Goal: Information Seeking & Learning: Learn about a topic

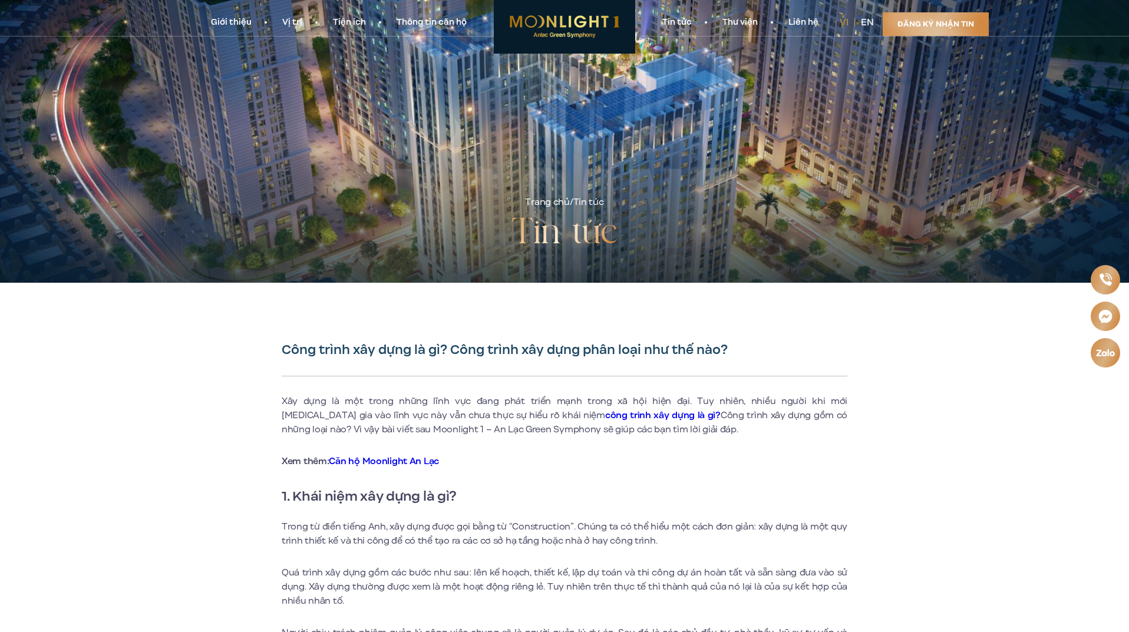
click at [682, 20] on link "Tin tức" at bounding box center [677, 22] width 60 height 12
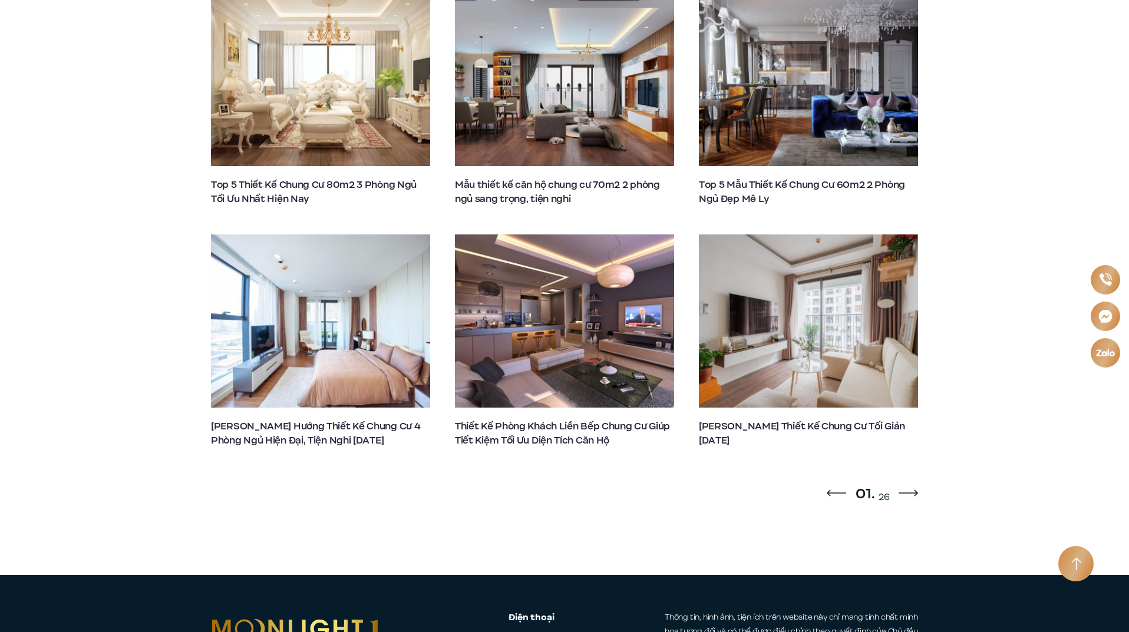
click at [912, 490] on icon "Next slide" at bounding box center [908, 493] width 19 height 7
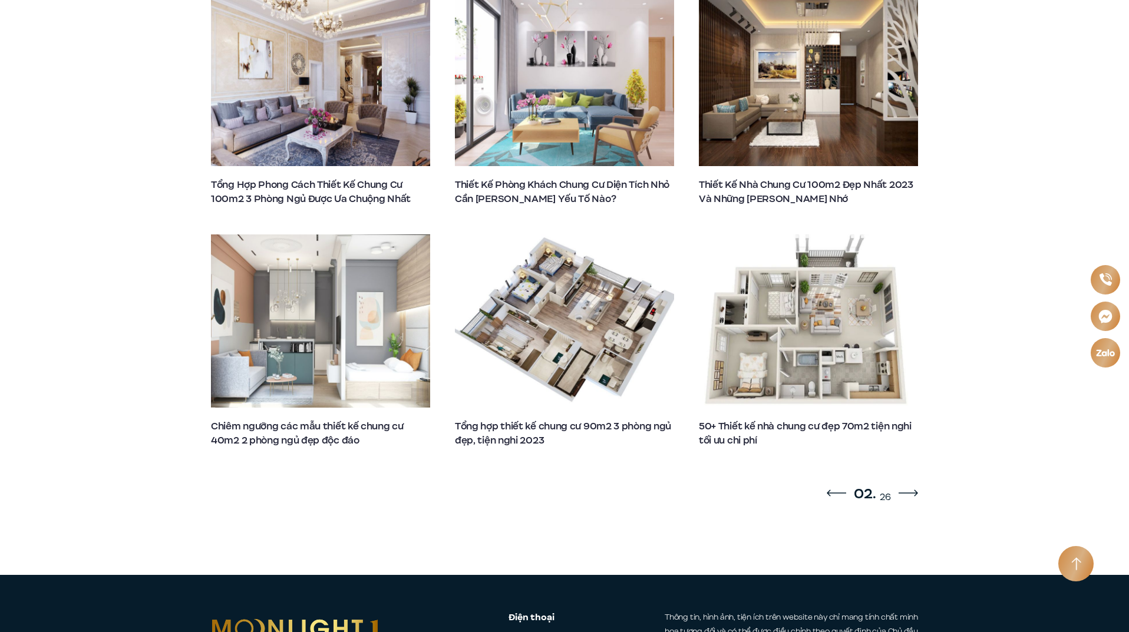
click at [911, 487] on div "Next slide" at bounding box center [908, 494] width 19 height 14
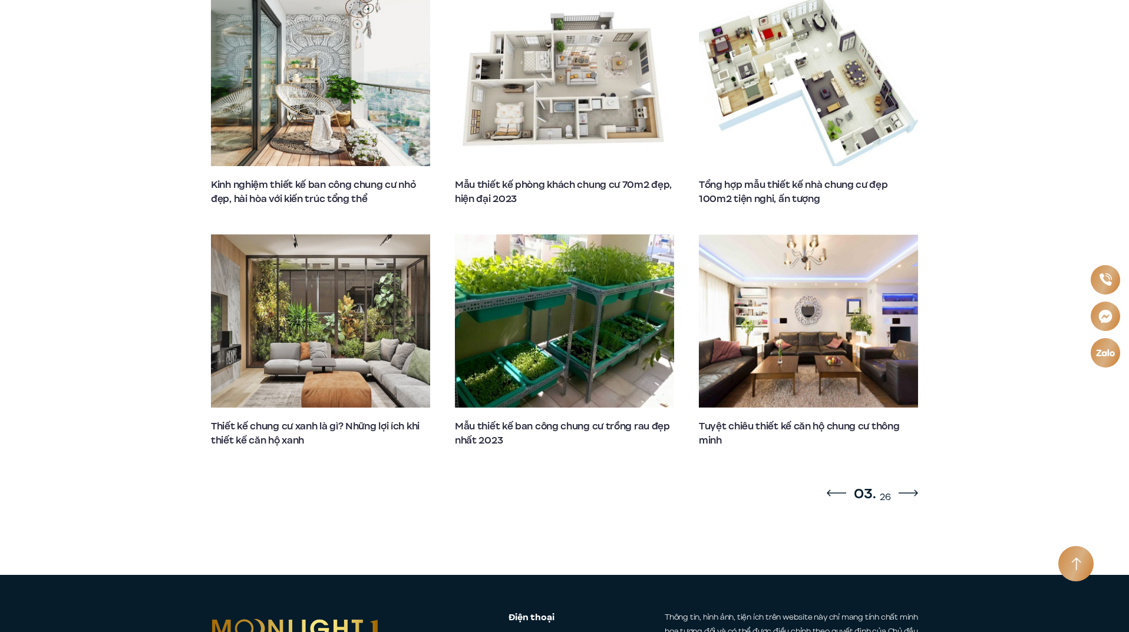
click at [911, 487] on div "Next slide" at bounding box center [908, 494] width 19 height 14
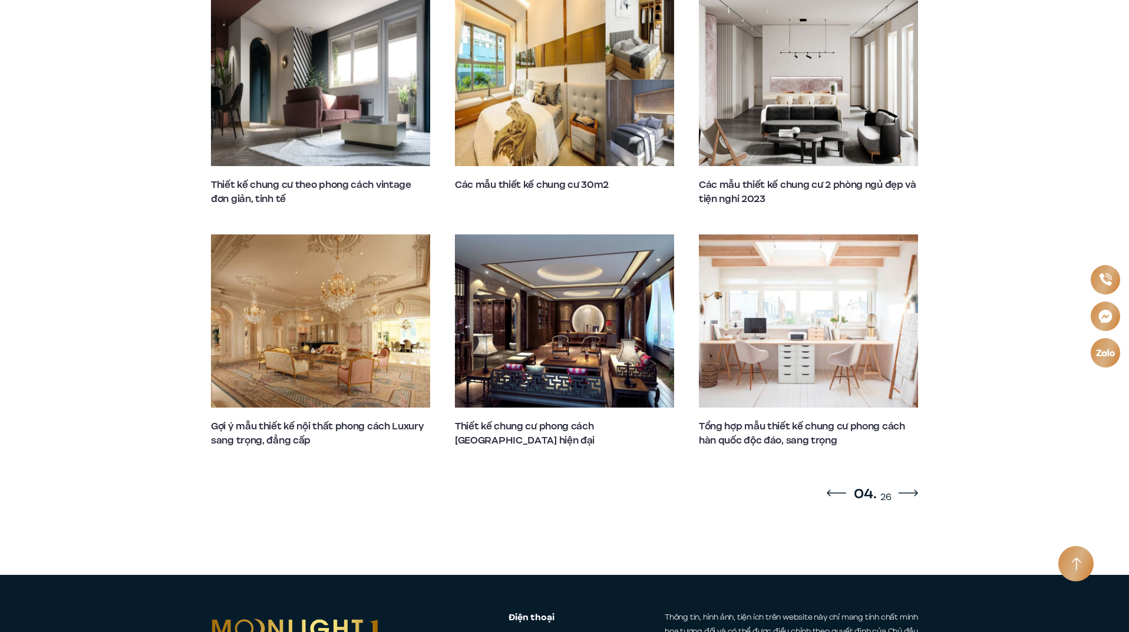
click at [911, 487] on div "Next slide" at bounding box center [908, 494] width 19 height 14
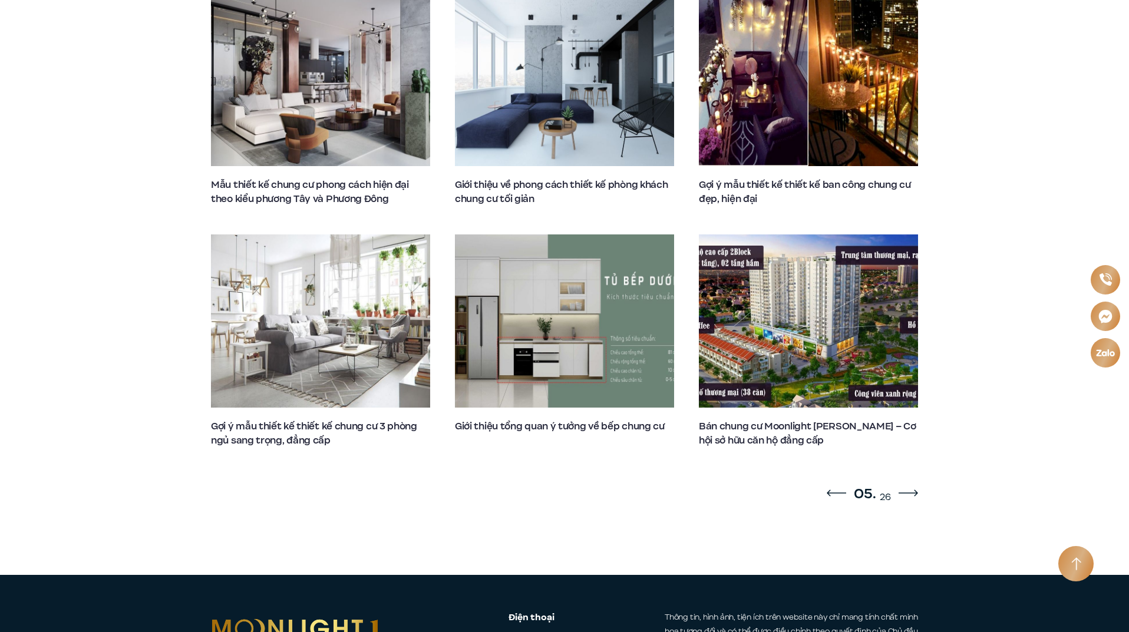
click at [911, 487] on div "Next slide" at bounding box center [908, 494] width 19 height 14
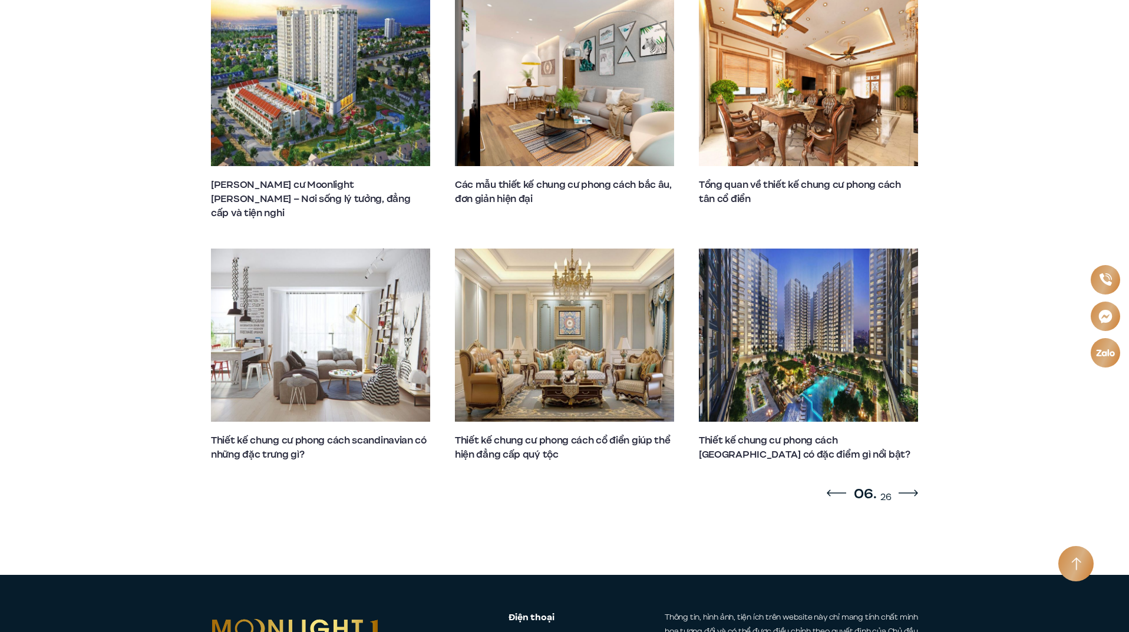
click at [911, 487] on div "Next slide" at bounding box center [908, 494] width 19 height 14
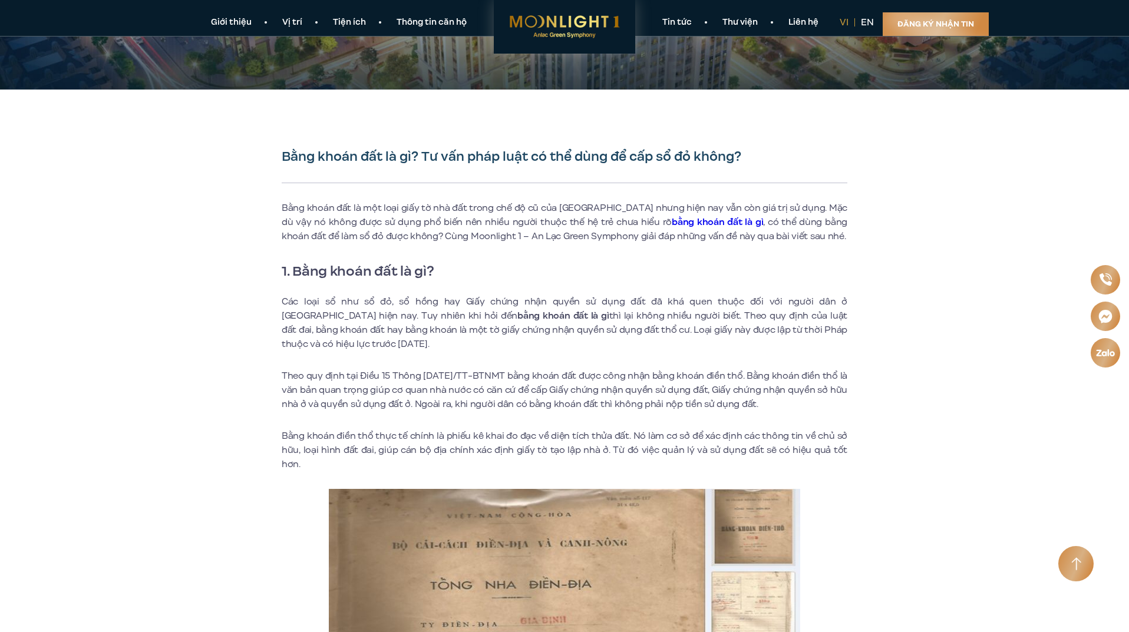
scroll to position [177, 0]
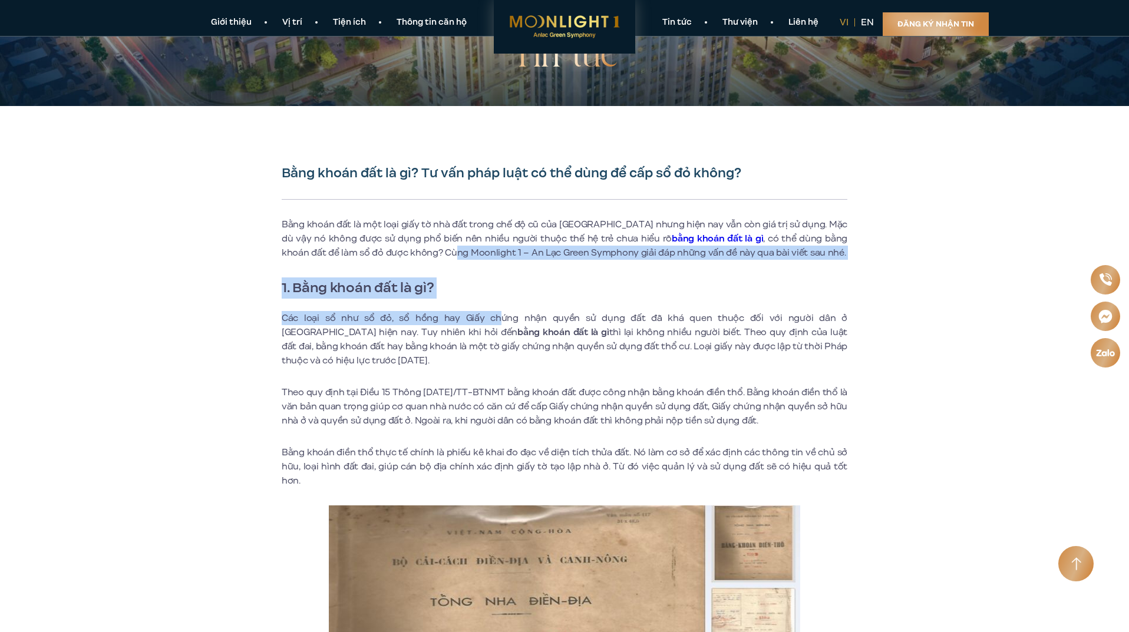
drag, startPoint x: 395, startPoint y: 247, endPoint x: 465, endPoint y: 318, distance: 99.2
click at [581, 290] on h2 "1. Bằng khoán đất là gì?" at bounding box center [565, 288] width 566 height 21
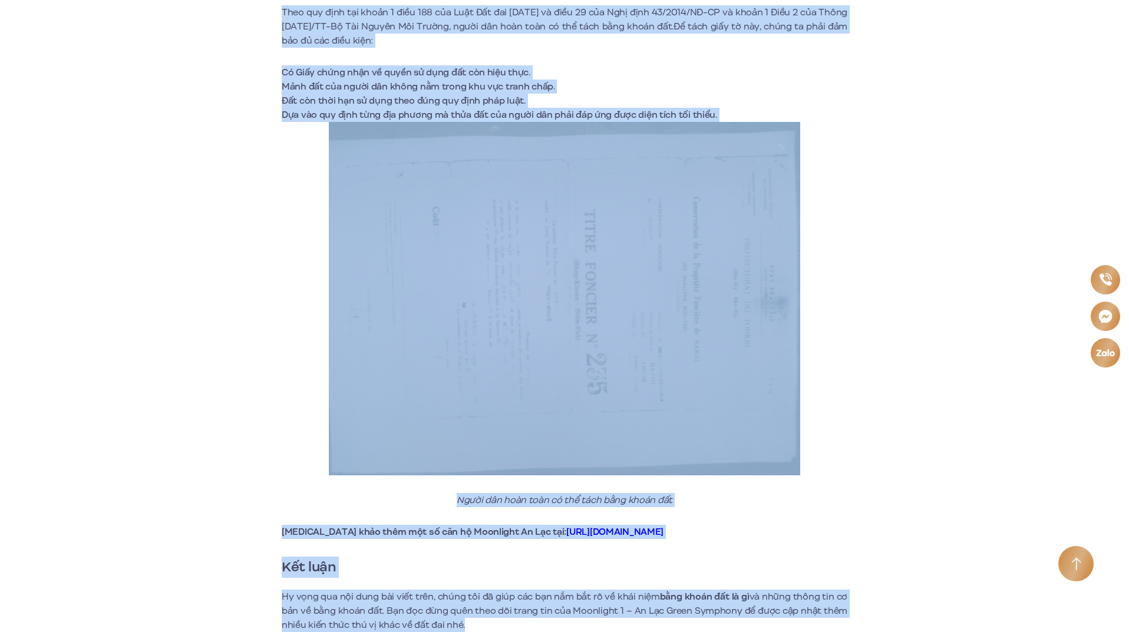
scroll to position [4852, 0]
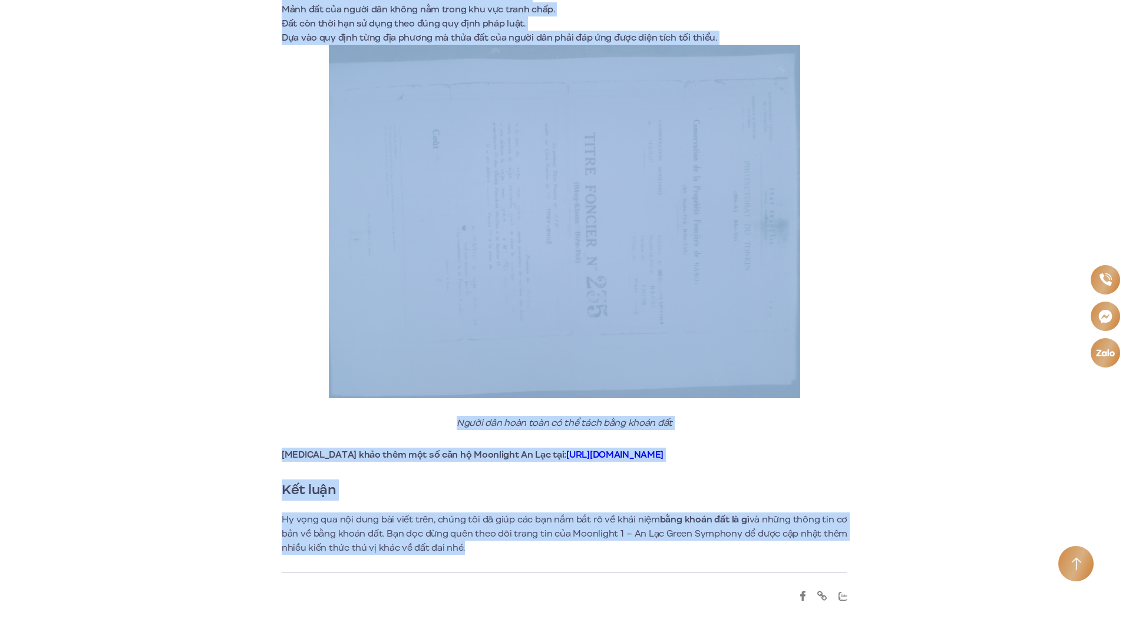
drag, startPoint x: 279, startPoint y: 172, endPoint x: 474, endPoint y: 543, distance: 419.3
copy div "Bằng khoán đất là gì? Tư vấn pháp luật có thể dùng để cấp sổ đỏ không? Bằng kho…"
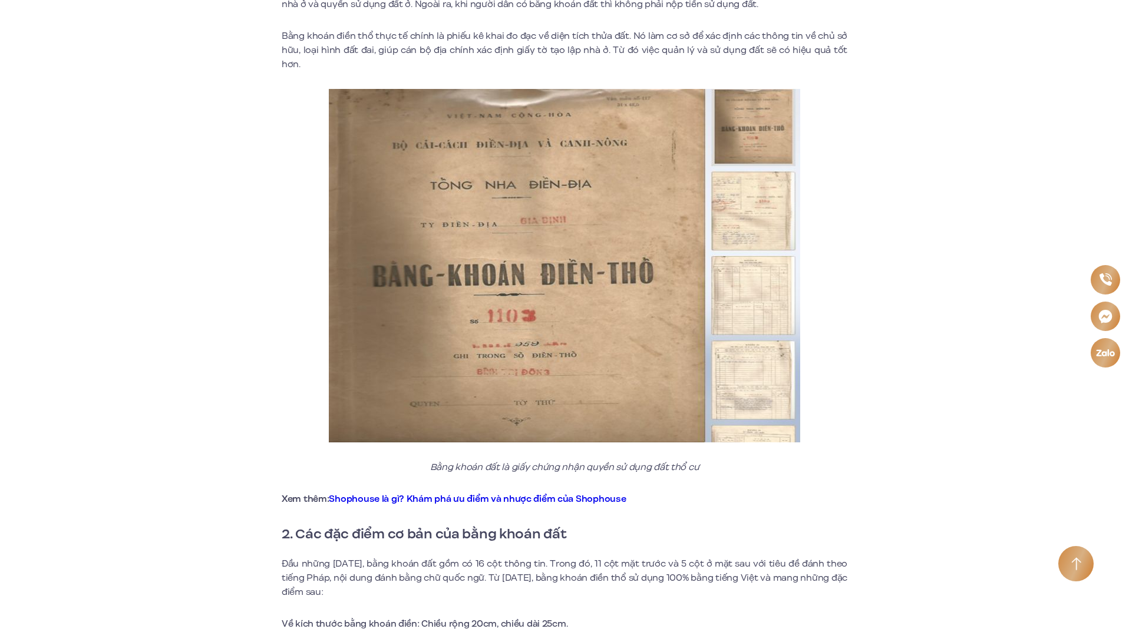
scroll to position [648, 0]
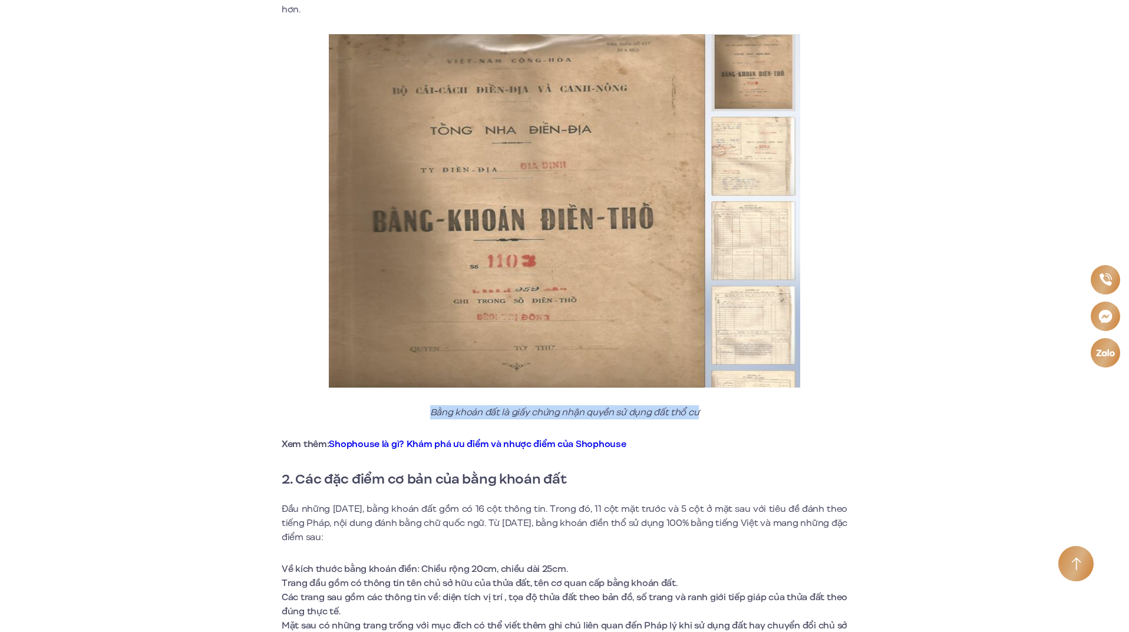
drag, startPoint x: 431, startPoint y: 396, endPoint x: 739, endPoint y: 395, distance: 308.1
click at [739, 405] on p "Bằng khoán đất là giấy chứng nhận quyền sử dụng đất thổ cư" at bounding box center [565, 412] width 566 height 14
copy em "Bằng khoán đất là giấy chứng nhận quyền sử dụng đất thổ cư"
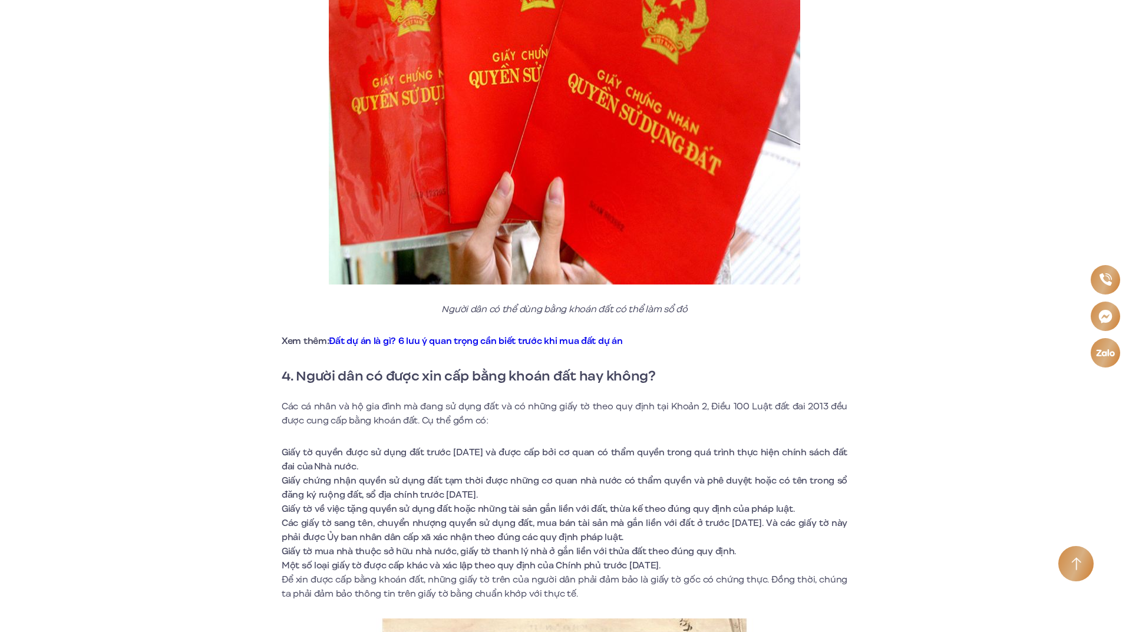
scroll to position [1944, 0]
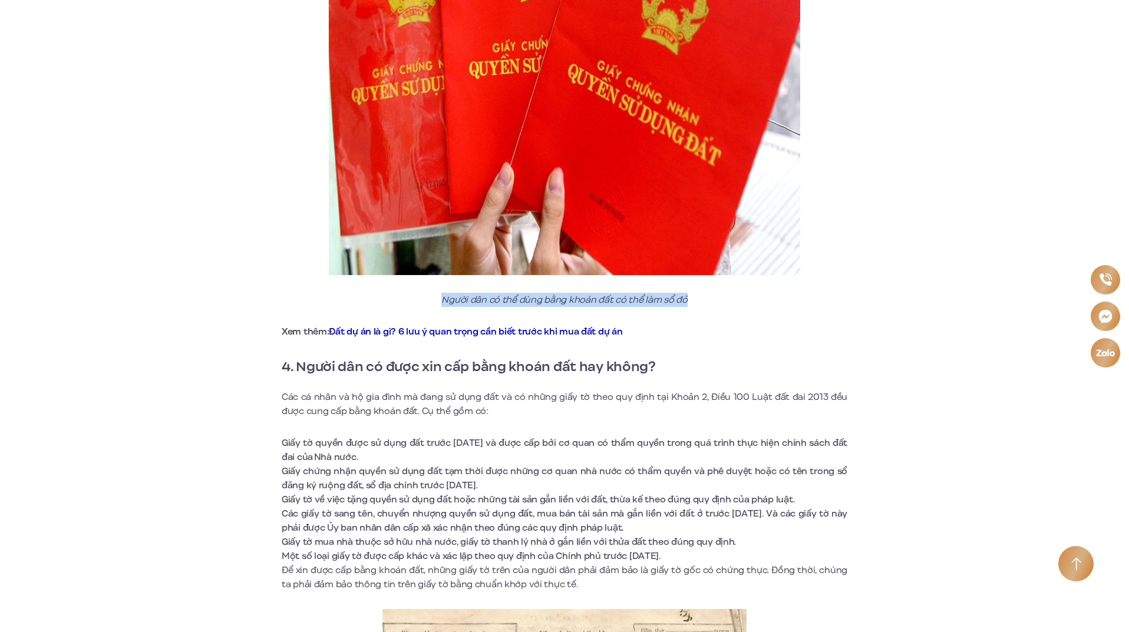
drag, startPoint x: 443, startPoint y: 286, endPoint x: 702, endPoint y: 283, distance: 259.3
click at [702, 293] on p "Người dân có thể dùng bằng khoán đất có thể làm sổ đỏ" at bounding box center [565, 300] width 566 height 14
copy em "Người dân có thể dùng bằng khoán đất có thể làm sổ đỏ"
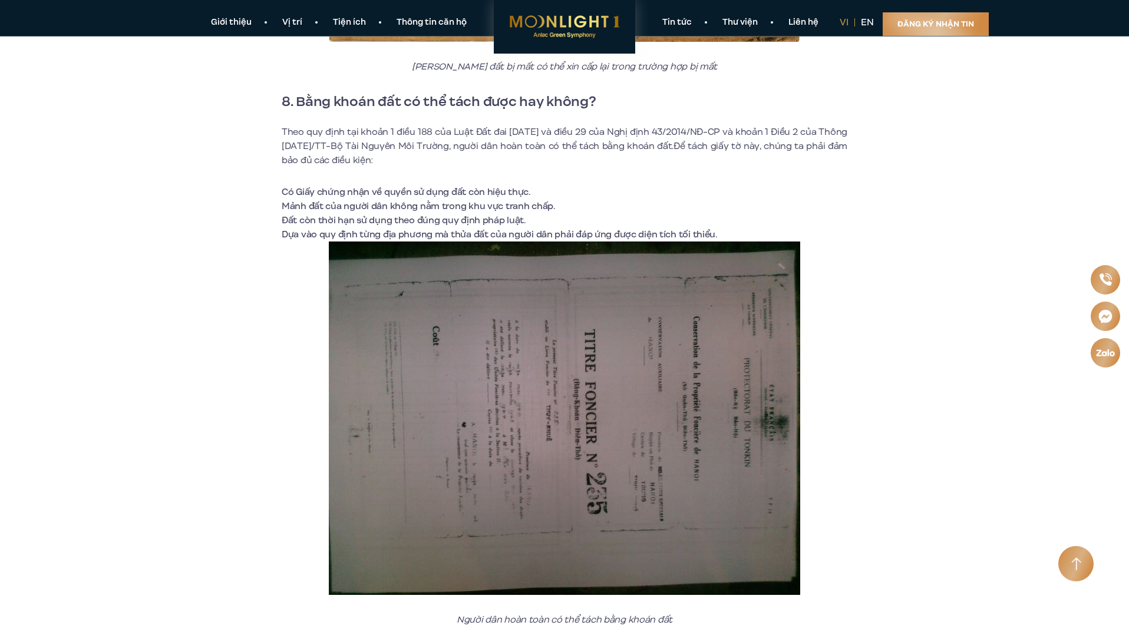
scroll to position [4655, 0]
